Goal: Transaction & Acquisition: Obtain resource

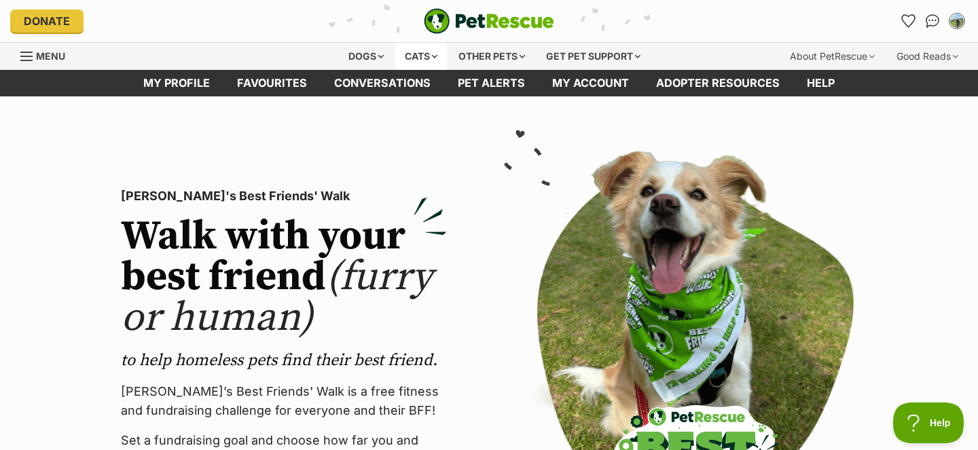
click at [416, 54] on div "Cats" at bounding box center [421, 56] width 52 height 27
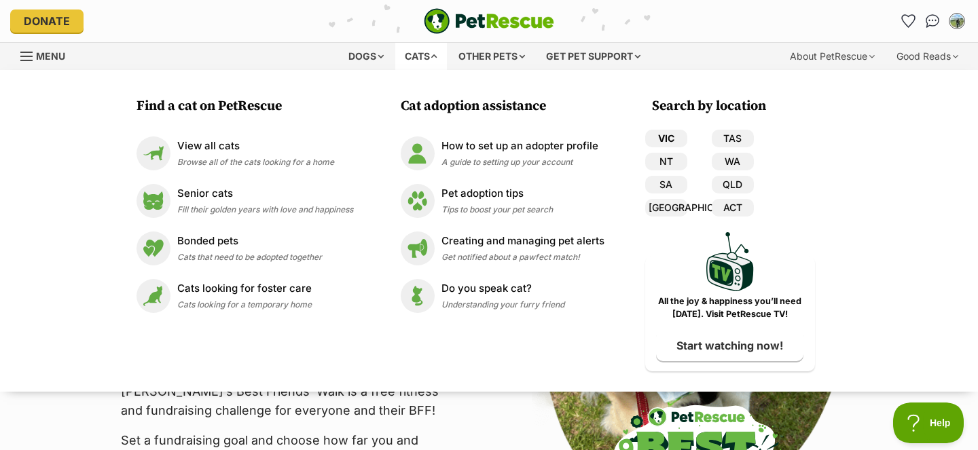
click at [672, 136] on link "VIC" at bounding box center [666, 139] width 42 height 18
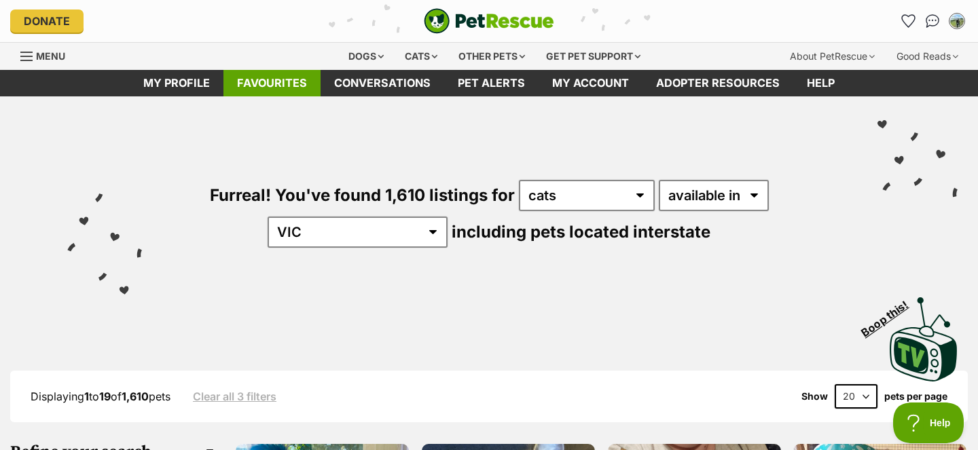
click at [293, 84] on link "Favourites" at bounding box center [272, 83] width 97 height 26
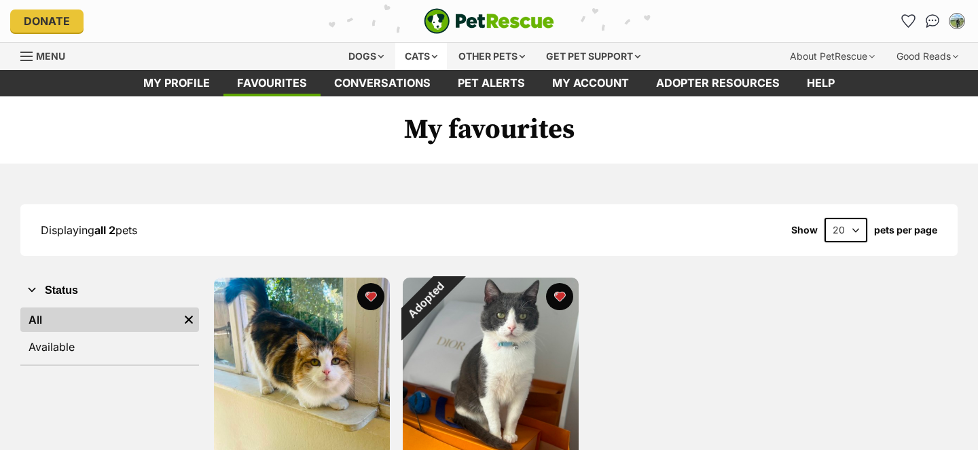
click at [416, 62] on div "Cats" at bounding box center [421, 56] width 52 height 27
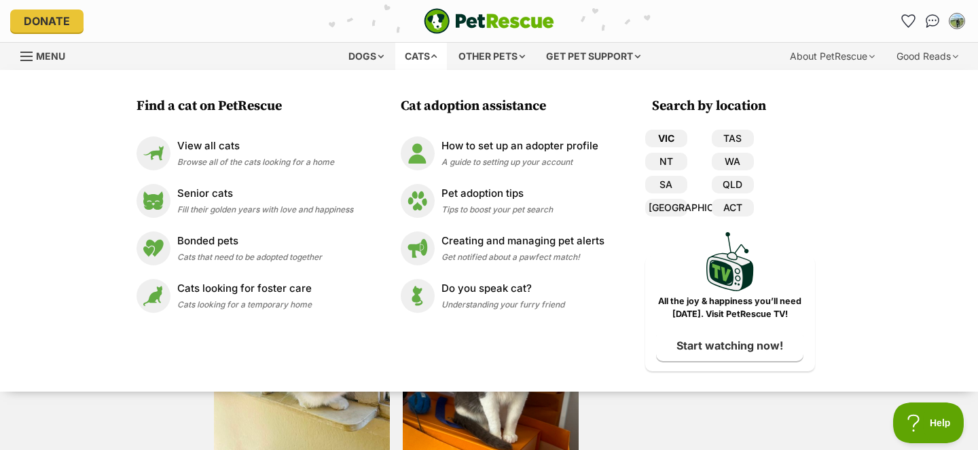
click at [679, 137] on link "VIC" at bounding box center [666, 139] width 42 height 18
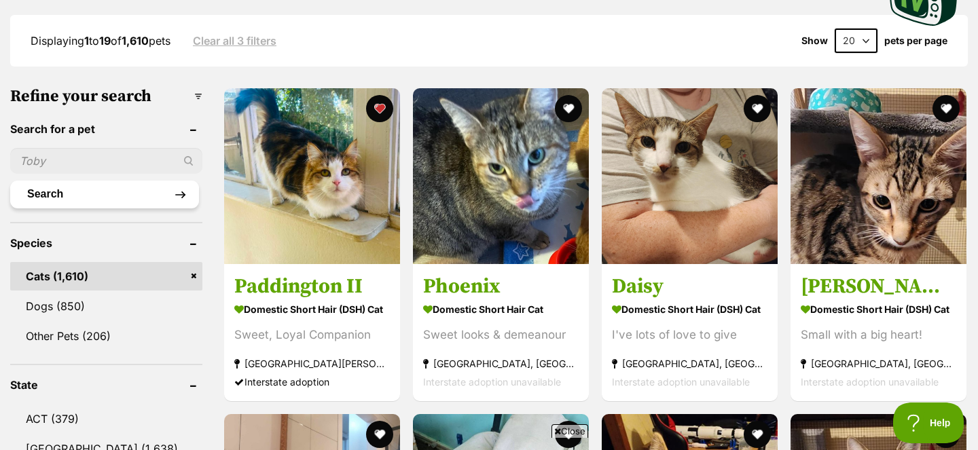
click at [148, 204] on button "Search" at bounding box center [104, 194] width 189 height 27
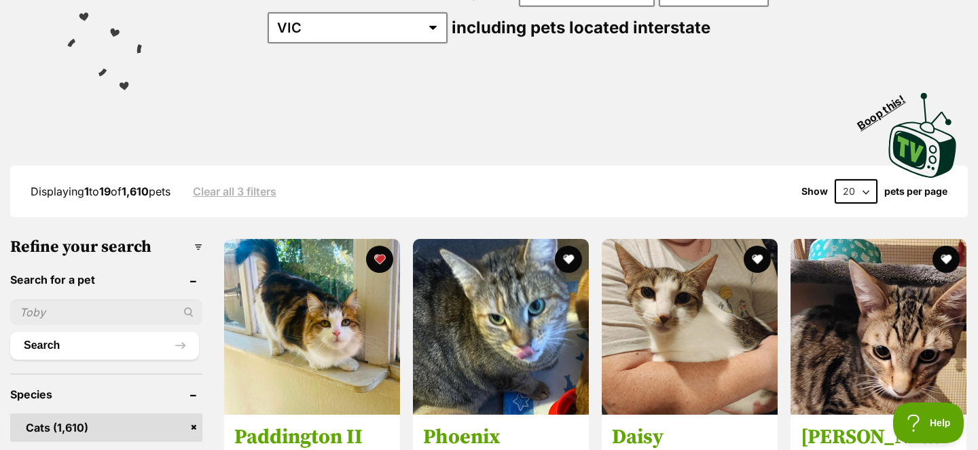
scroll to position [318, 0]
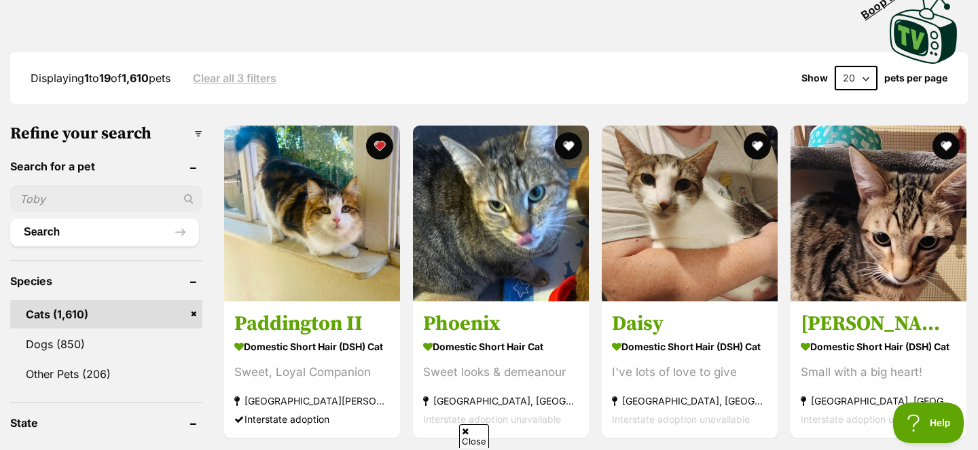
click at [125, 188] on input "text" at bounding box center [106, 199] width 192 height 26
type input "[PERSON_NAME]"
click at [10, 219] on button "Search" at bounding box center [104, 232] width 189 height 27
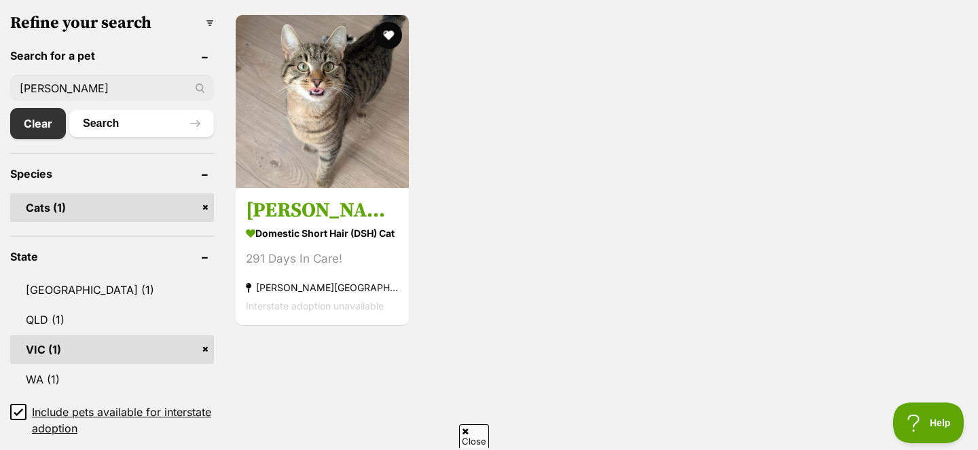
scroll to position [433, 0]
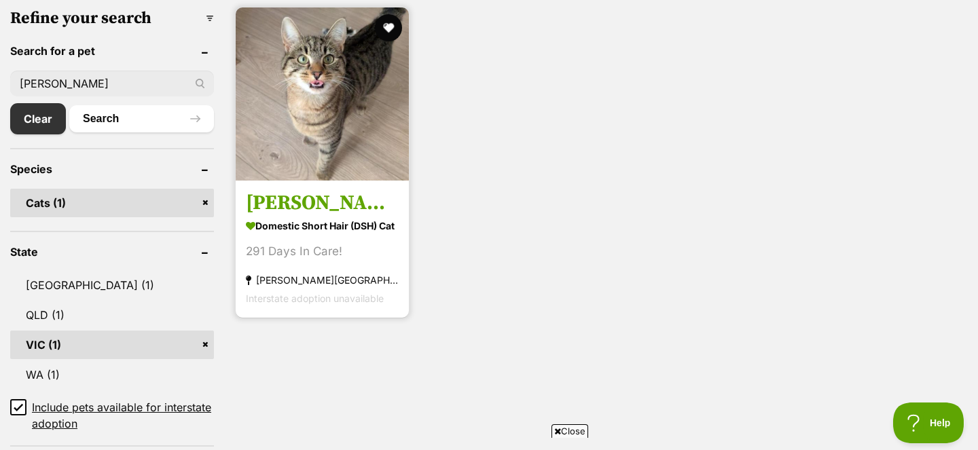
click at [323, 181] on article "Wren Domestic Short Hair (DSH) Cat 291 Days In Care! Williams Landing, VIC Inte…" at bounding box center [322, 162] width 176 height 313
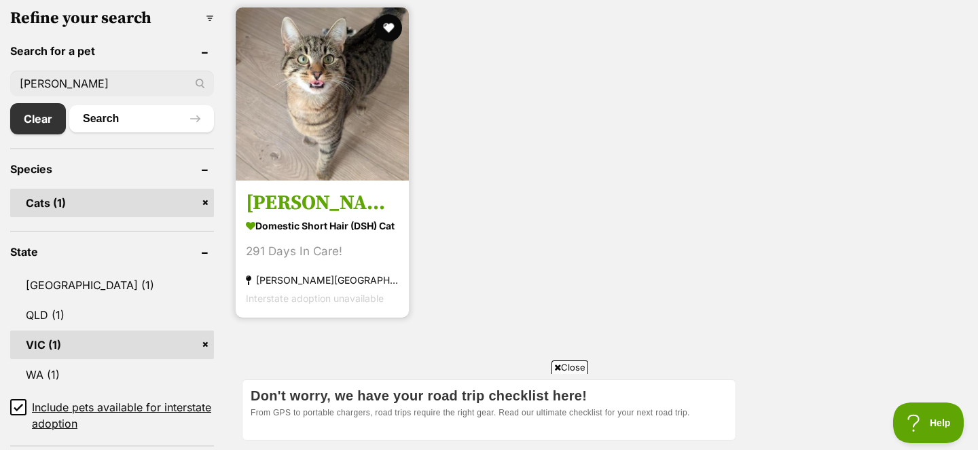
click at [329, 165] on img at bounding box center [322, 93] width 173 height 173
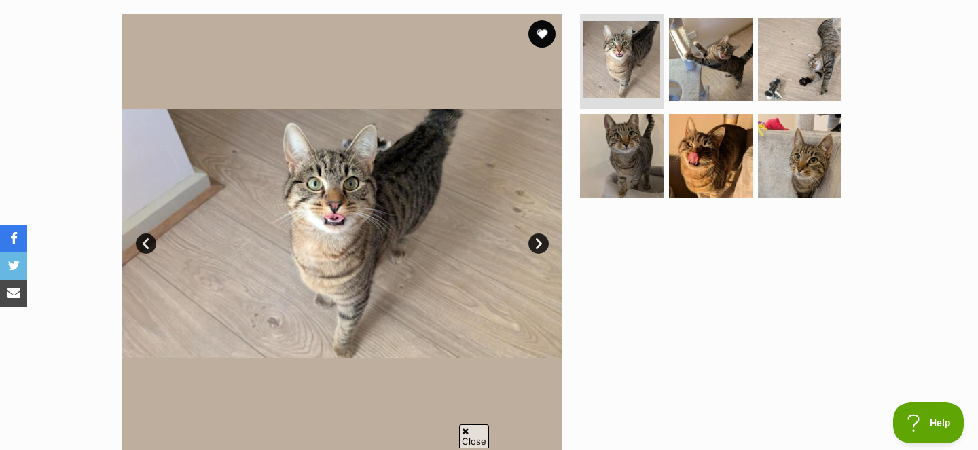
click at [539, 242] on link "Next" at bounding box center [539, 244] width 20 height 20
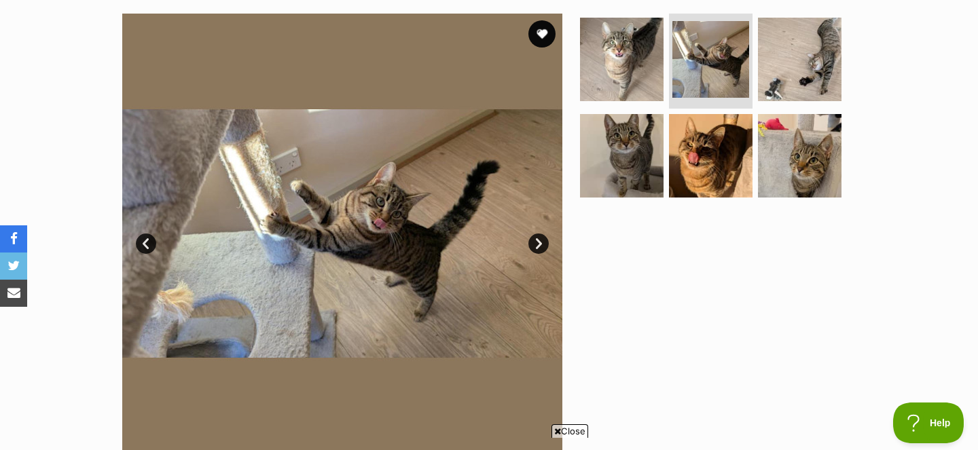
click at [539, 243] on link "Next" at bounding box center [539, 244] width 20 height 20
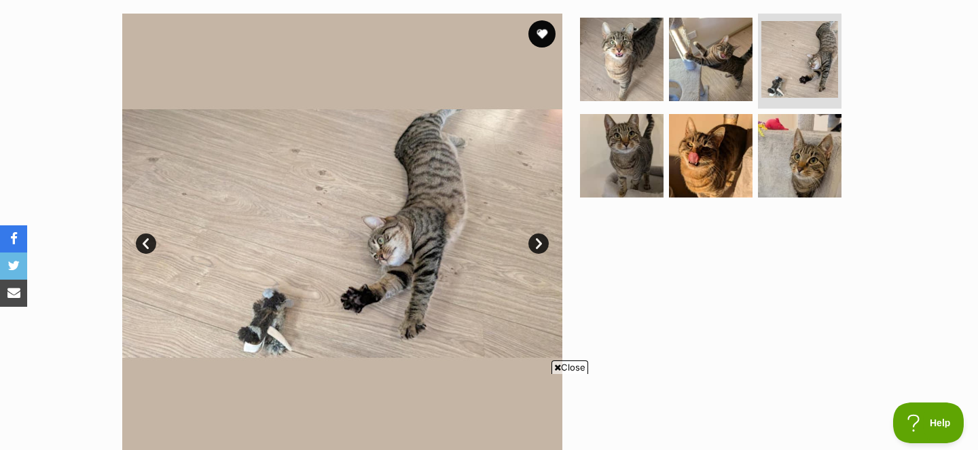
click at [539, 243] on link "Next" at bounding box center [539, 244] width 20 height 20
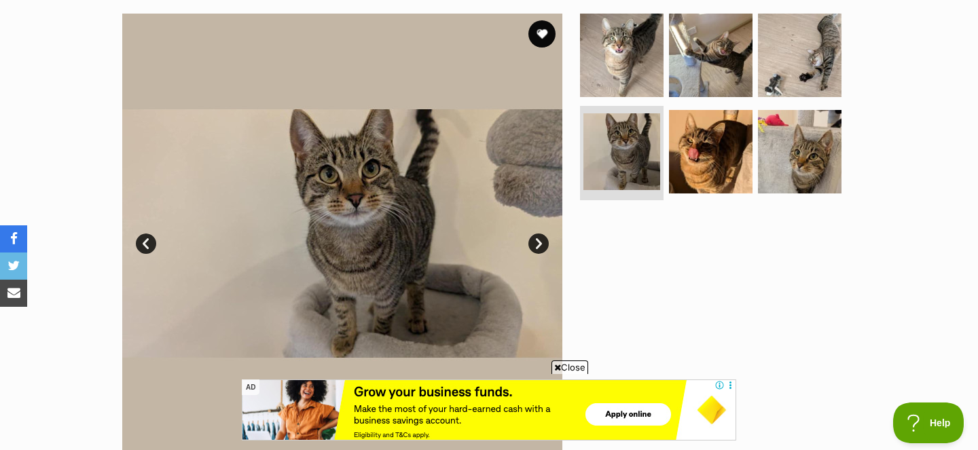
click at [539, 243] on link "Next" at bounding box center [539, 244] width 20 height 20
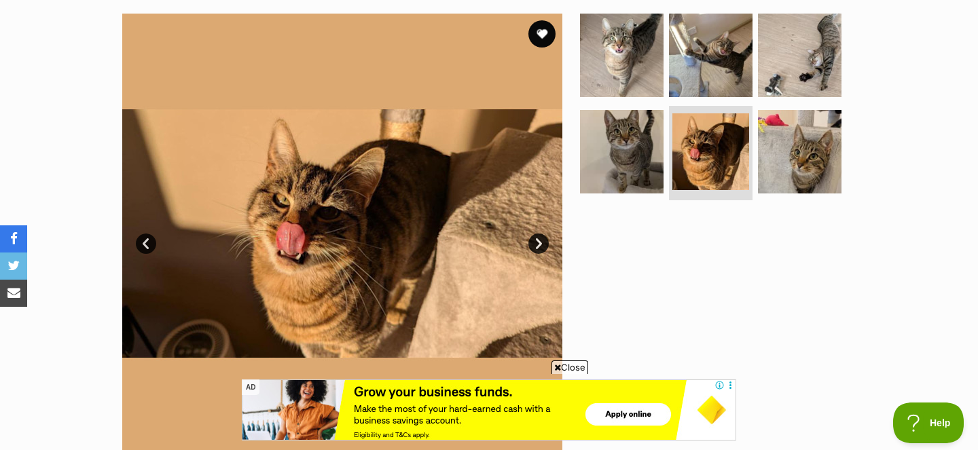
click at [539, 243] on link "Next" at bounding box center [539, 244] width 20 height 20
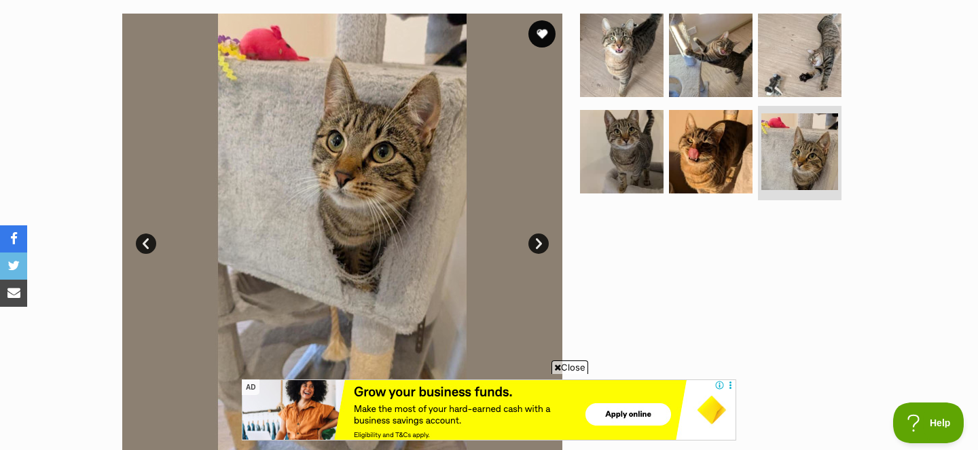
click at [539, 243] on link "Next" at bounding box center [539, 244] width 20 height 20
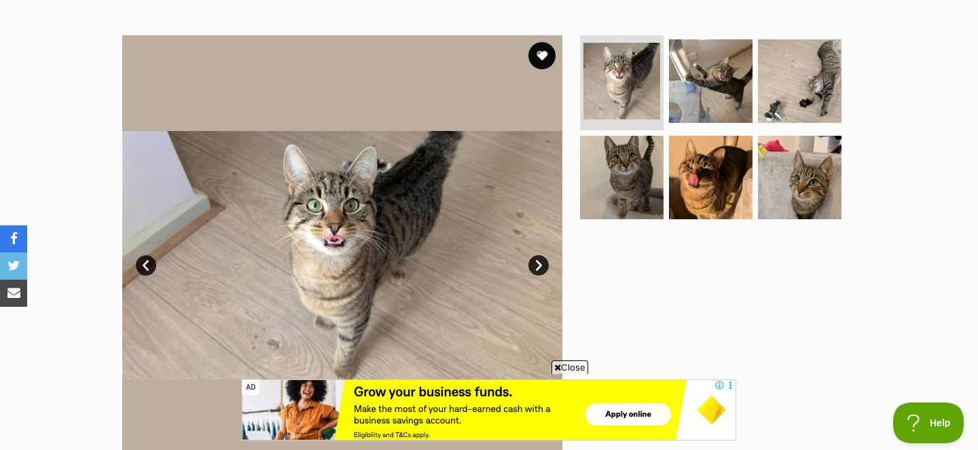
scroll to position [212, 0]
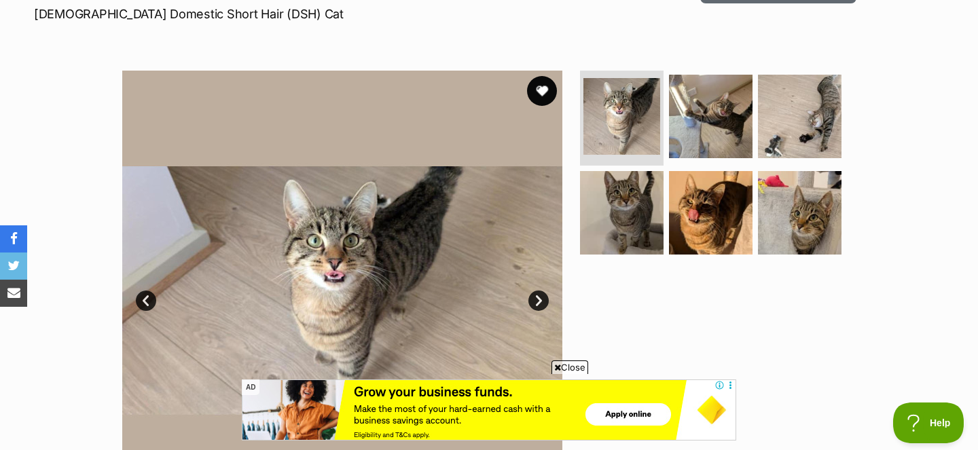
click at [546, 95] on button "favourite" at bounding box center [542, 91] width 30 height 30
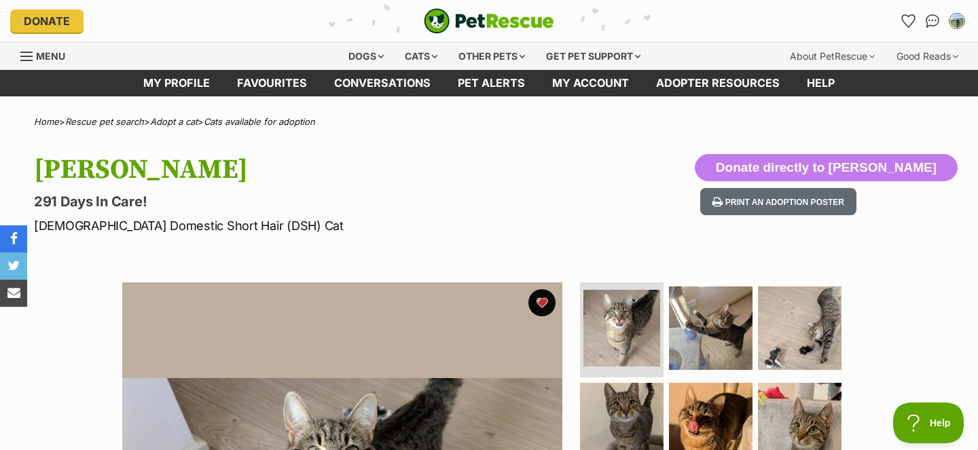
scroll to position [0, 0]
click at [404, 56] on div "Cats" at bounding box center [421, 56] width 52 height 27
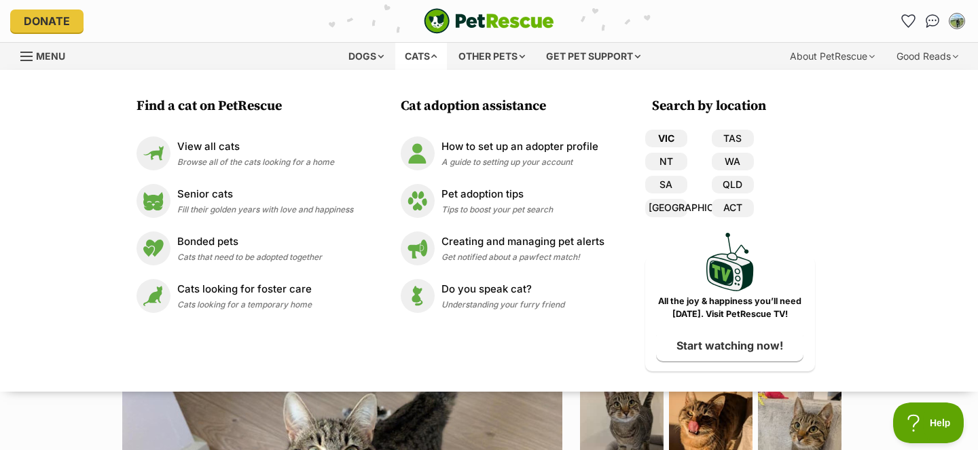
click at [668, 135] on link "VIC" at bounding box center [666, 139] width 42 height 18
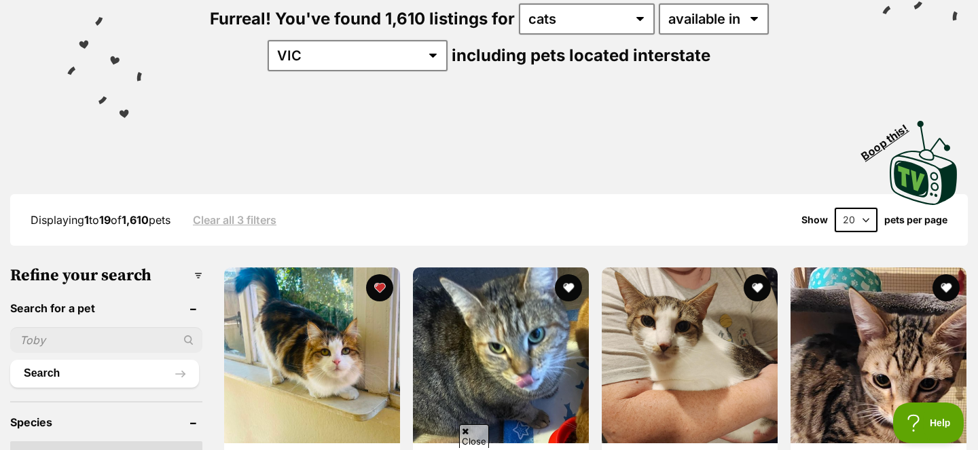
scroll to position [217, 0]
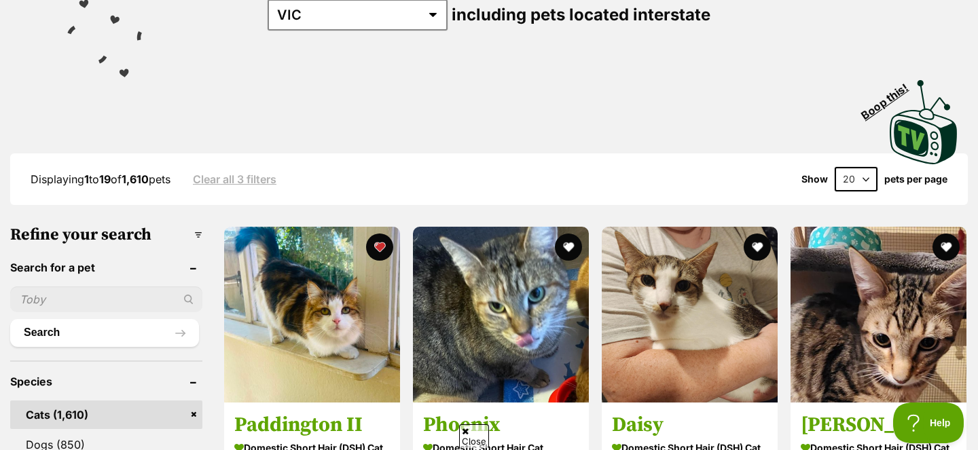
click at [130, 298] on input "text" at bounding box center [106, 300] width 192 height 26
type input "curlew"
click at [10, 319] on button "Search" at bounding box center [104, 332] width 189 height 27
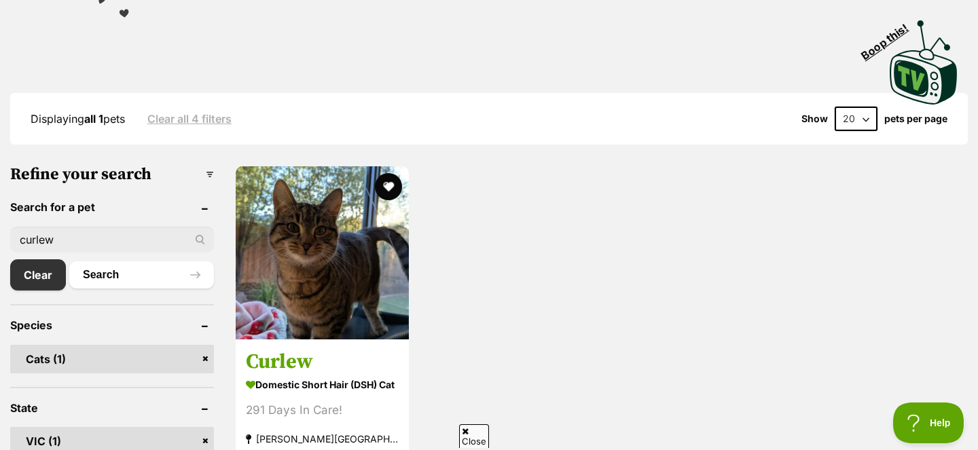
scroll to position [281, 0]
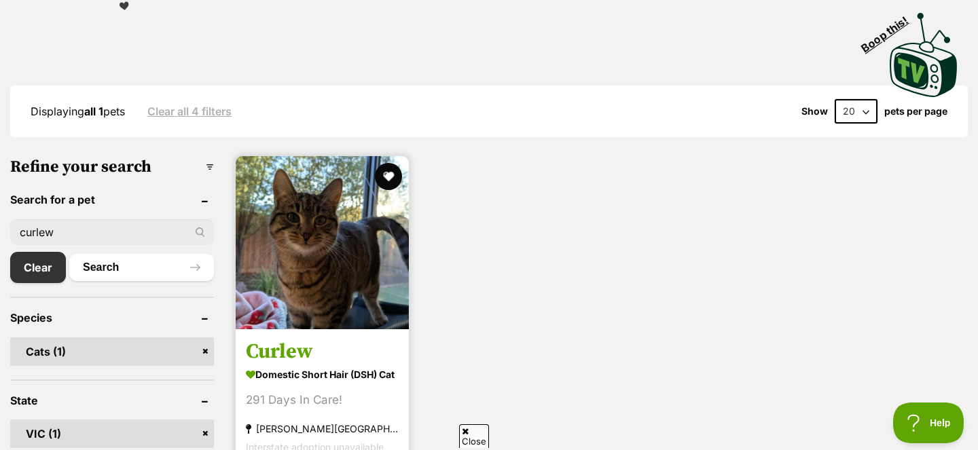
click at [379, 265] on img at bounding box center [322, 242] width 173 height 173
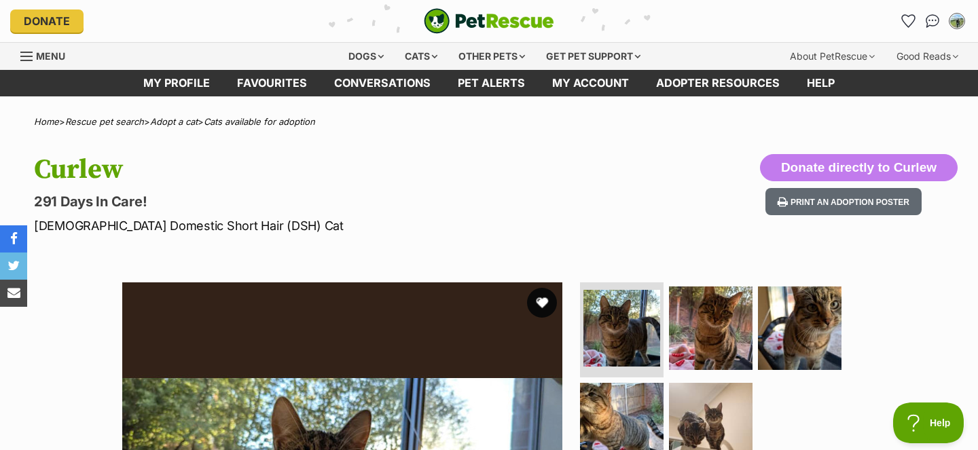
click at [541, 305] on button "favourite" at bounding box center [542, 303] width 30 height 30
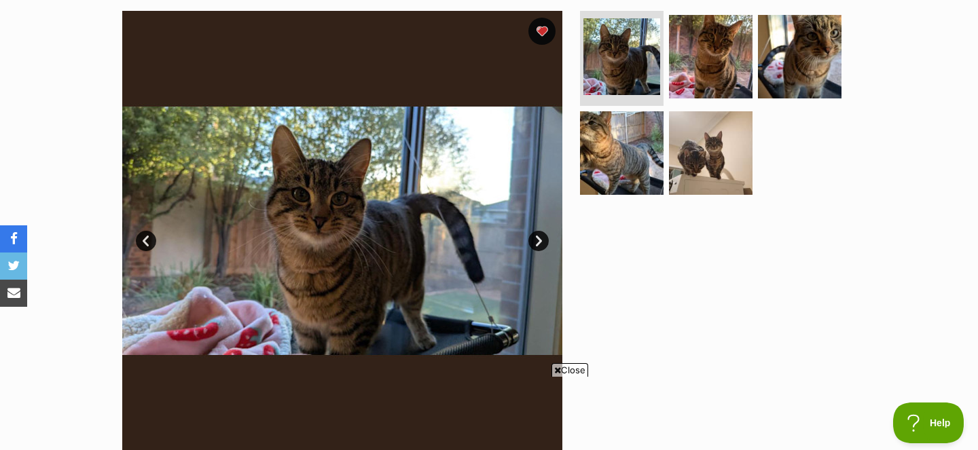
click at [541, 242] on link "Next" at bounding box center [539, 241] width 20 height 20
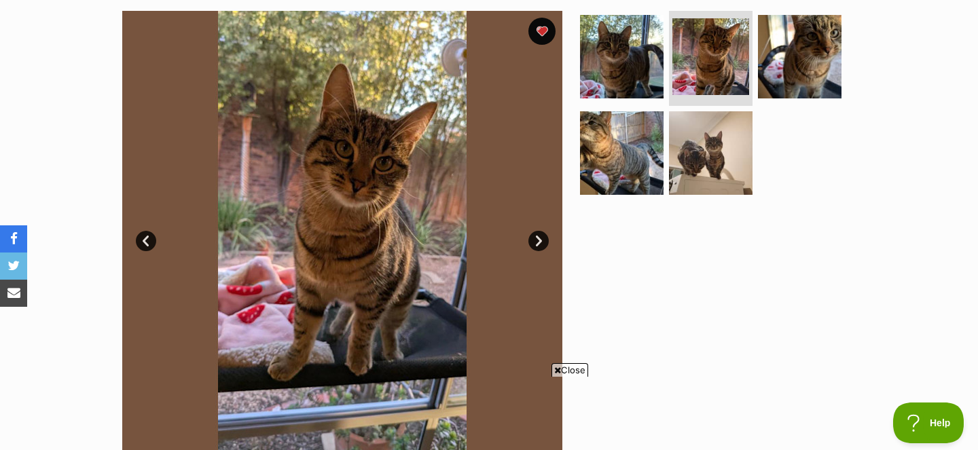
click at [541, 242] on link "Next" at bounding box center [539, 241] width 20 height 20
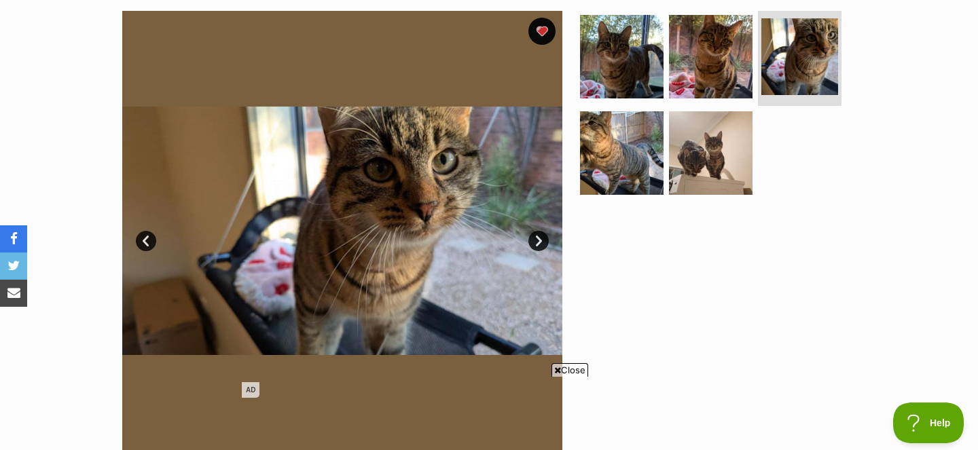
click at [541, 242] on link "Next" at bounding box center [539, 241] width 20 height 20
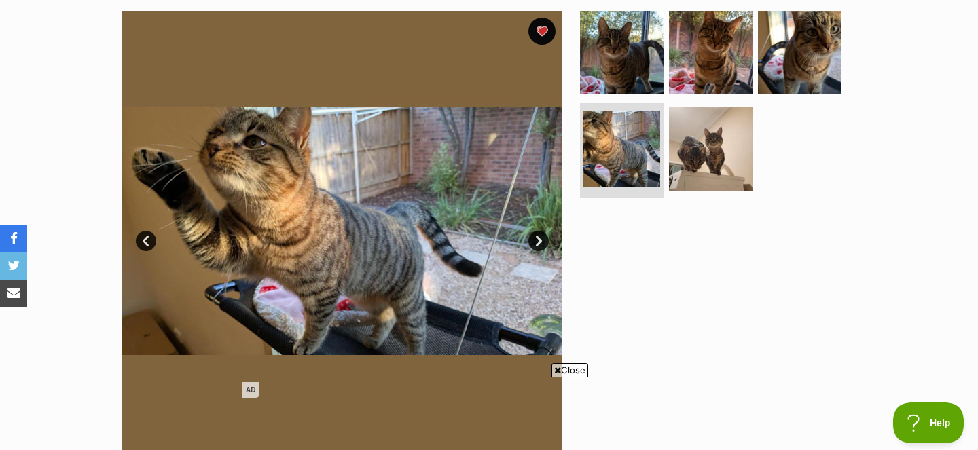
click at [541, 242] on link "Next" at bounding box center [539, 241] width 20 height 20
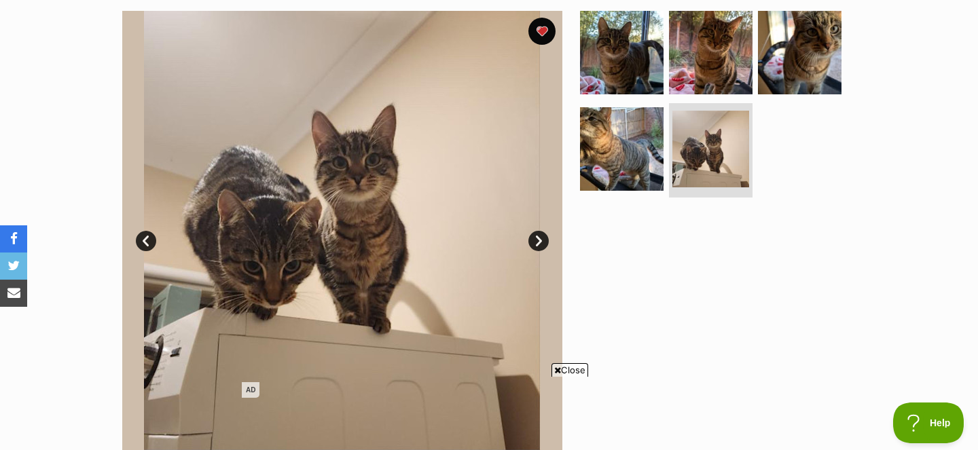
click at [541, 243] on link "Next" at bounding box center [539, 241] width 20 height 20
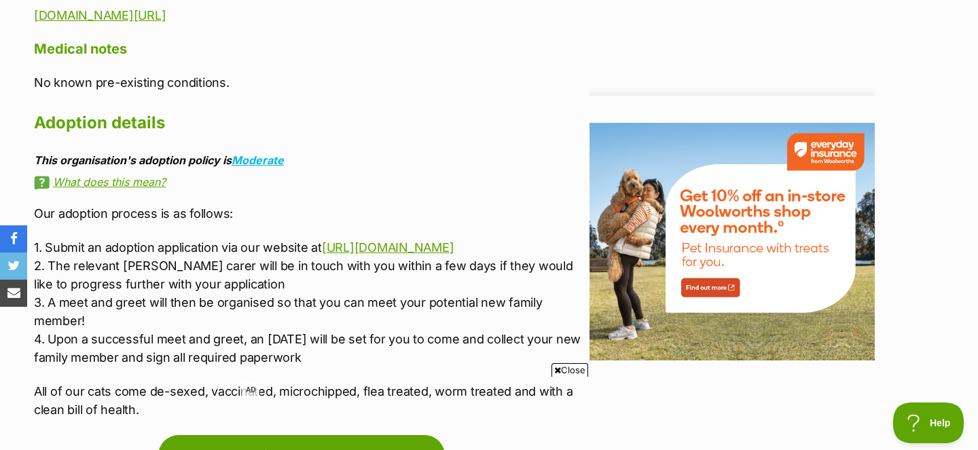
scroll to position [1647, 0]
